Goal: Task Accomplishment & Management: Manage account settings

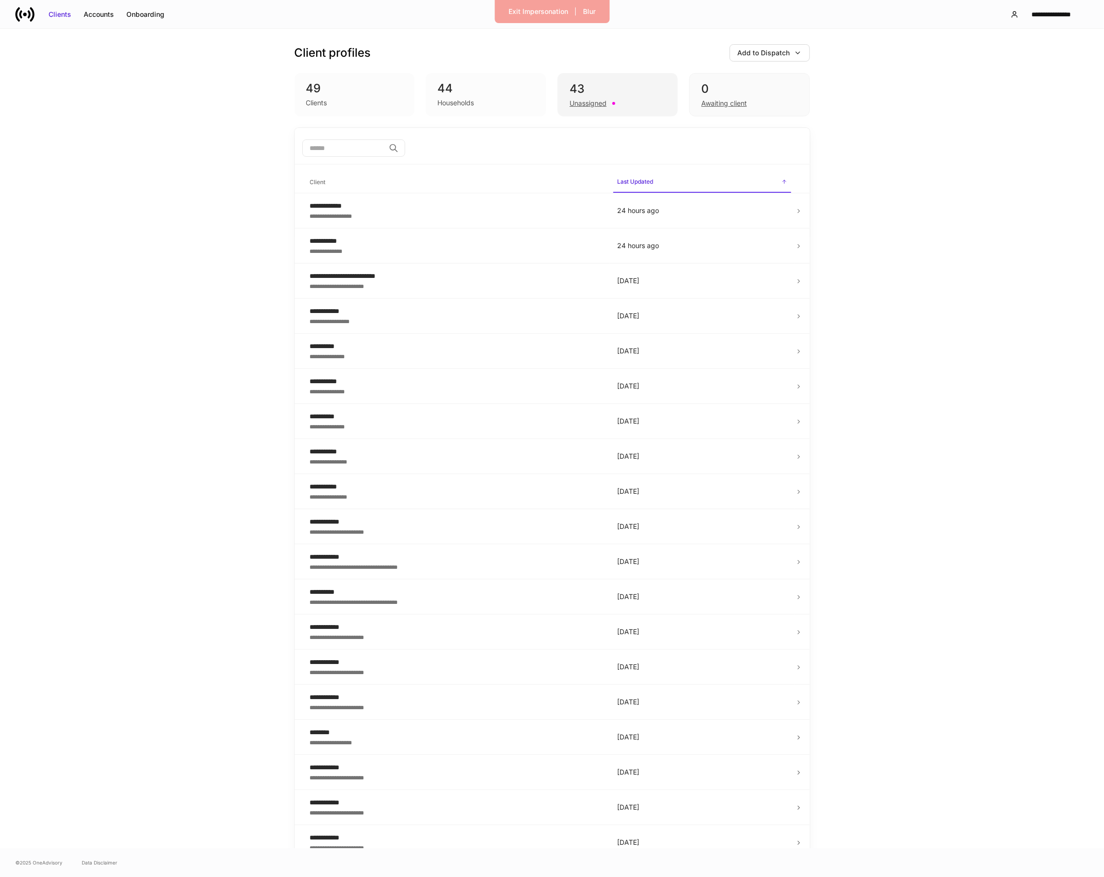
click at [628, 89] on div "43" at bounding box center [617, 88] width 96 height 15
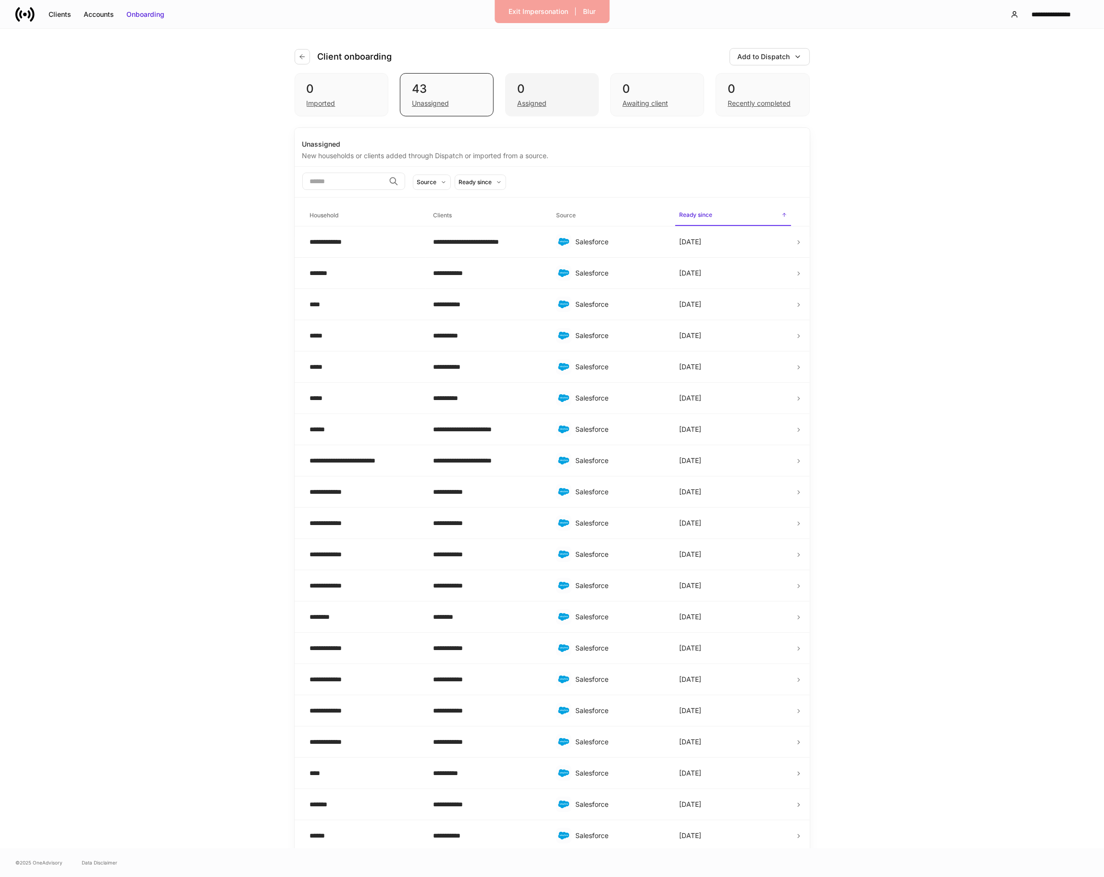
click at [540, 111] on div "0 Assigned" at bounding box center [552, 94] width 94 height 43
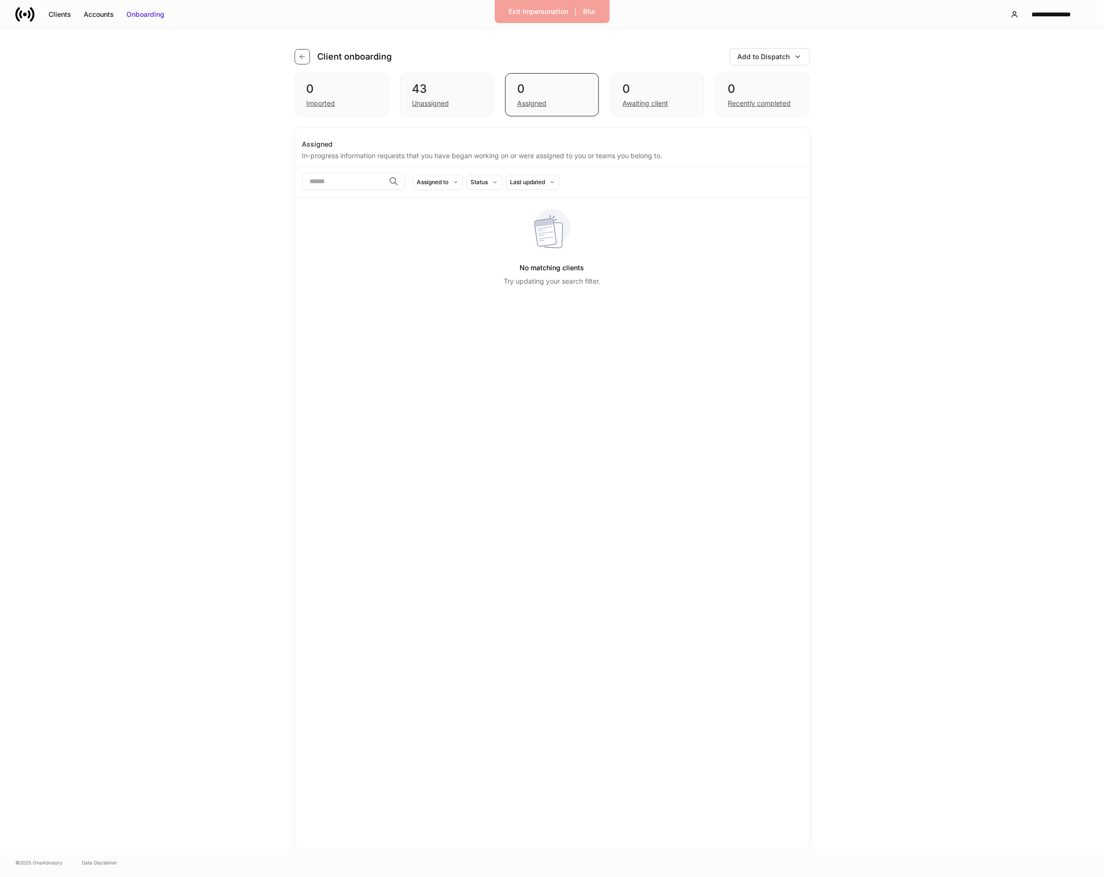
click at [296, 59] on button "button" at bounding box center [302, 56] width 15 height 15
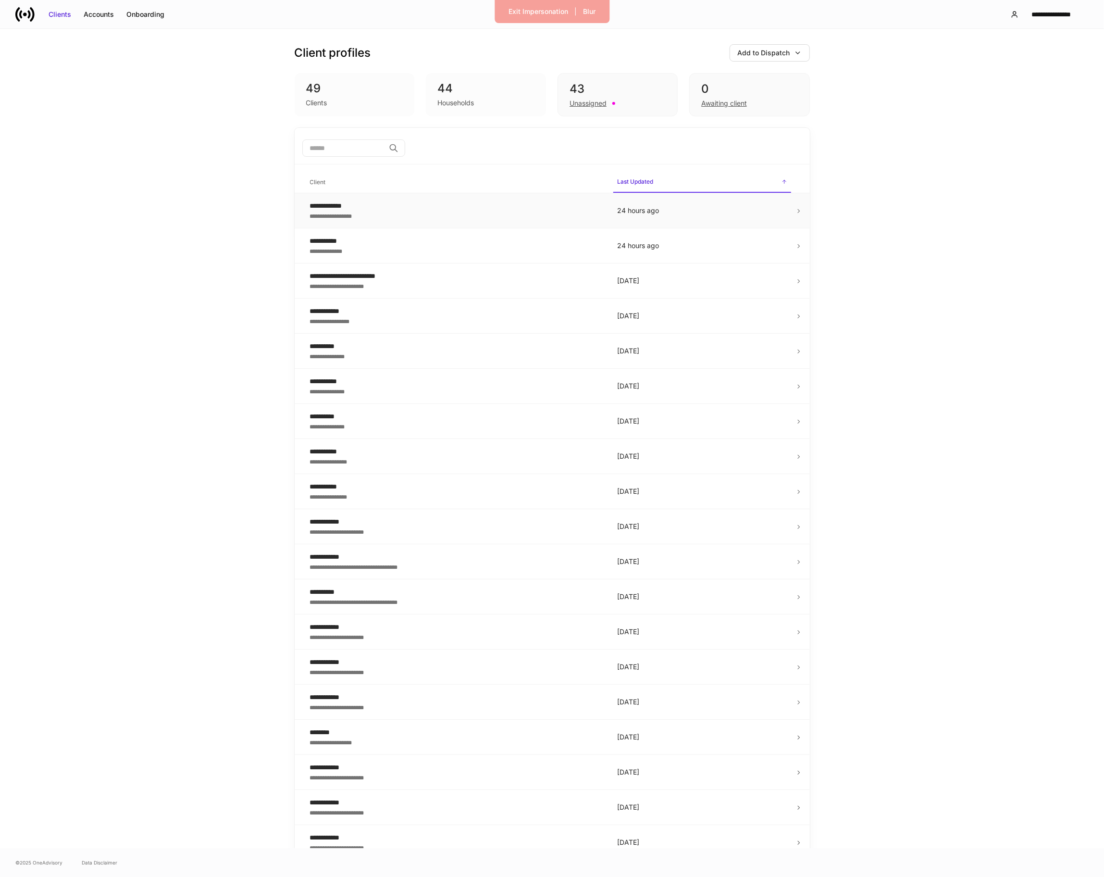
click at [353, 201] on div "**********" at bounding box center [456, 206] width 292 height 10
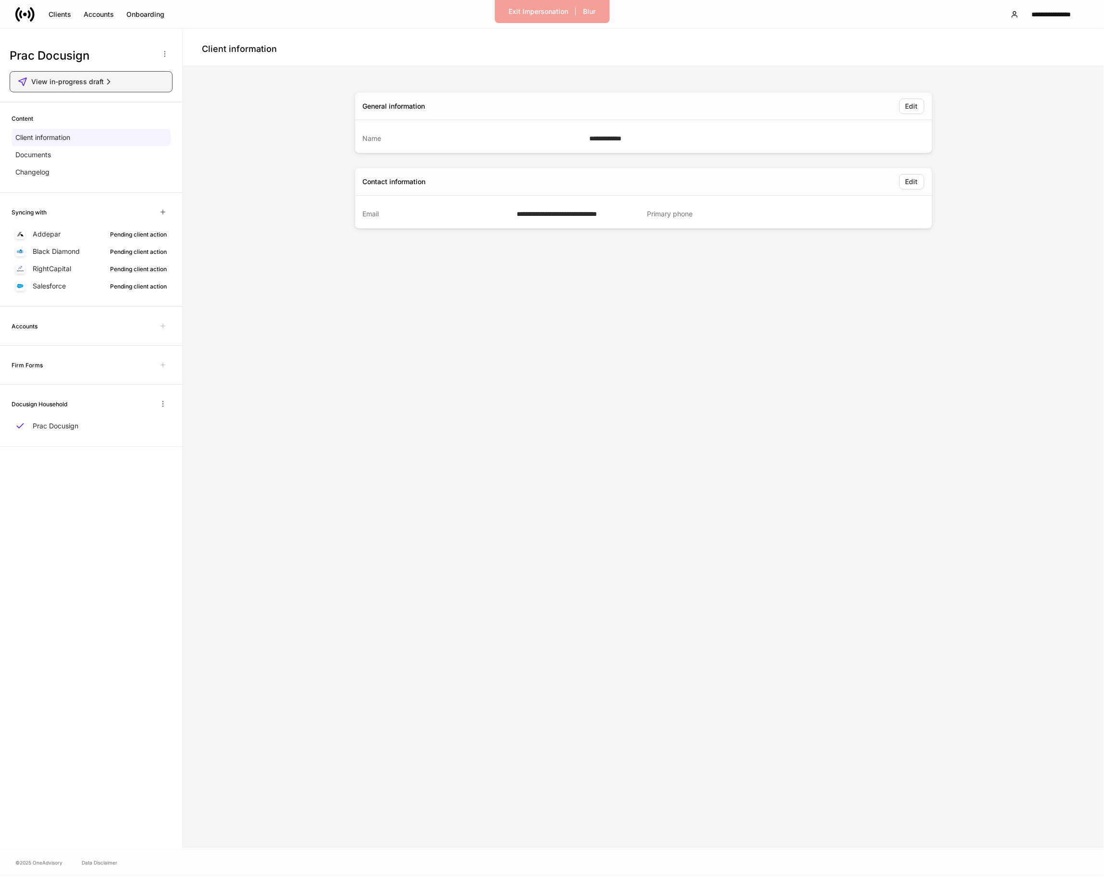
click at [127, 88] on button "View in-progress draft" at bounding box center [91, 81] width 163 height 21
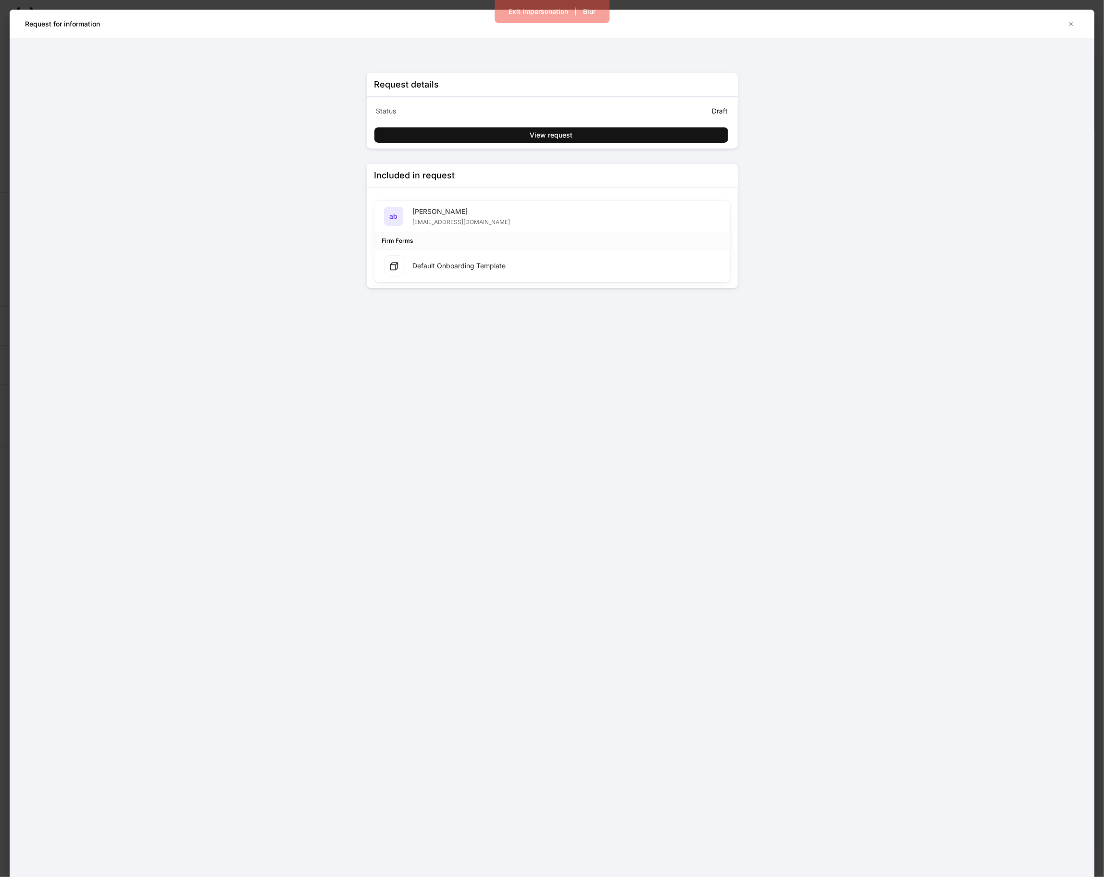
click at [210, 108] on div "Request details Status Draft View request Included in request ab [PERSON_NAME] …" at bounding box center [552, 457] width 1085 height 838
click at [535, 14] on div "Exit Impersonation" at bounding box center [538, 12] width 60 height 10
